Goal: Check status

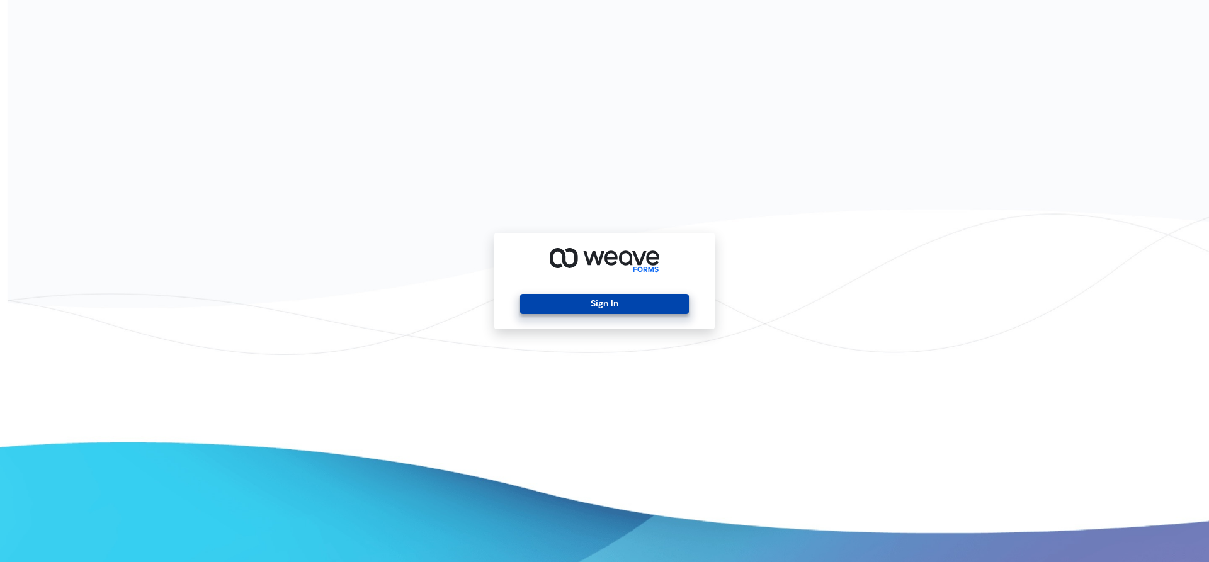
click at [647, 303] on button "Sign In" at bounding box center [604, 304] width 168 height 20
click at [629, 304] on button "Sign In" at bounding box center [604, 304] width 168 height 20
